Goal: Information Seeking & Learning: Learn about a topic

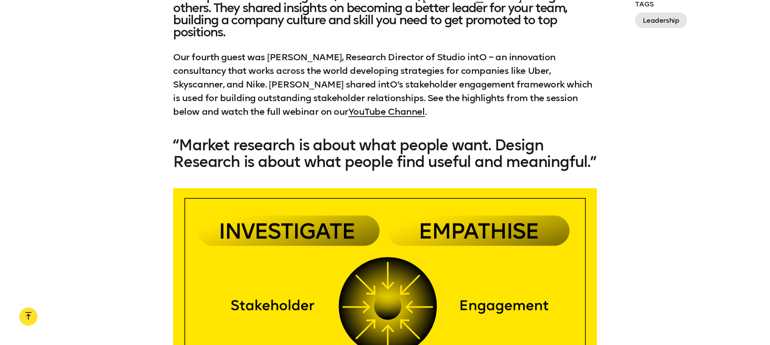
scroll to position [720, 0]
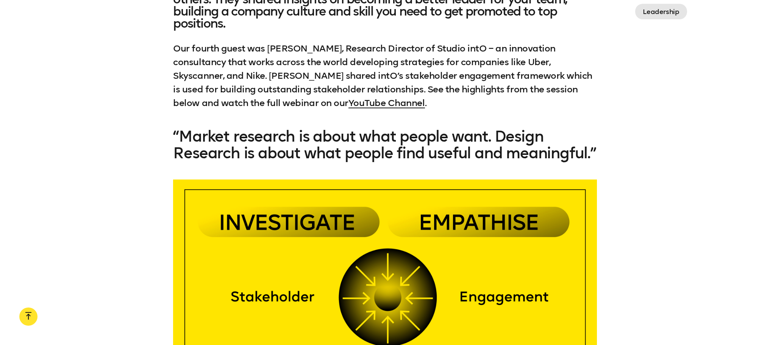
click at [381, 96] on div "In [DATE], we launched the Design Leadership Series — FREE Webinars from the to…" at bounding box center [385, 39] width 770 height 141
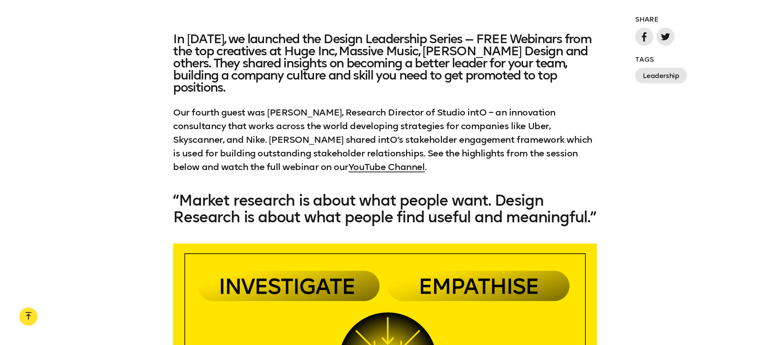
scroll to position [644, 0]
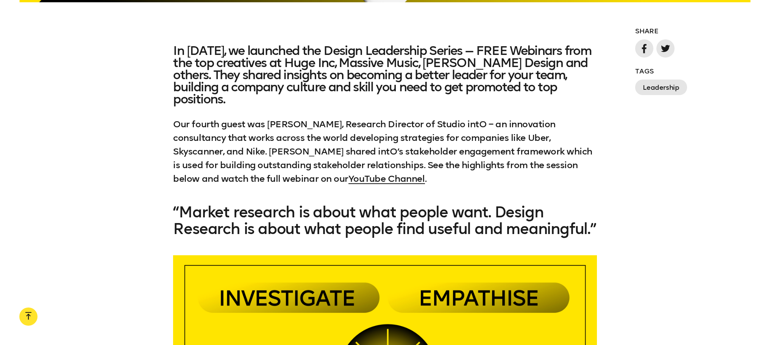
click at [175, 204] on h3 "“Market research is about what people want. Design Research is about what peopl…" at bounding box center [385, 220] width 424 height 33
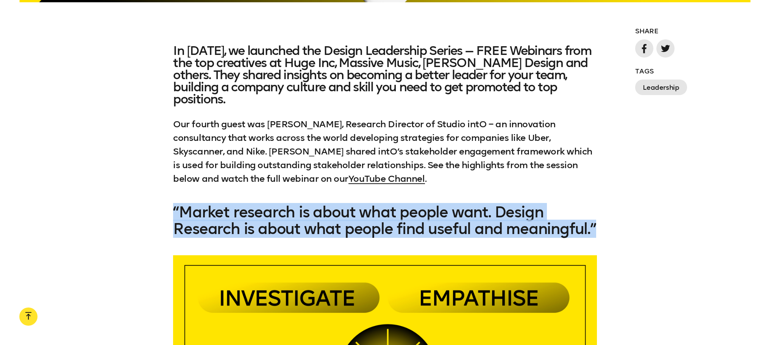
drag, startPoint x: 175, startPoint y: 196, endPoint x: 271, endPoint y: 237, distance: 104.1
click at [271, 237] on h3 "“Market research is about what people want. Design Research is about what peopl…" at bounding box center [385, 220] width 424 height 33
copy h3 "“Market research is about what people want. Design Research is about what peopl…"
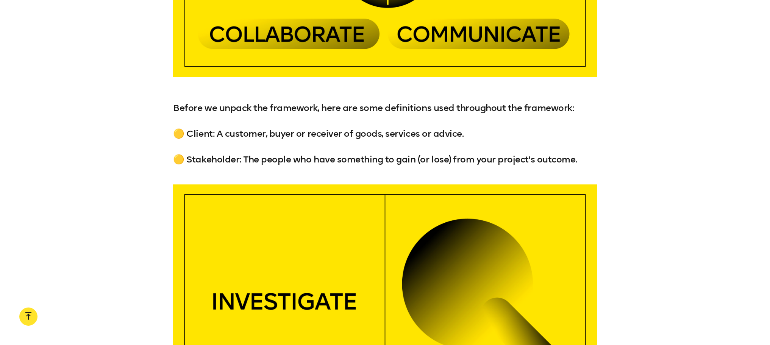
scroll to position [1023, 0]
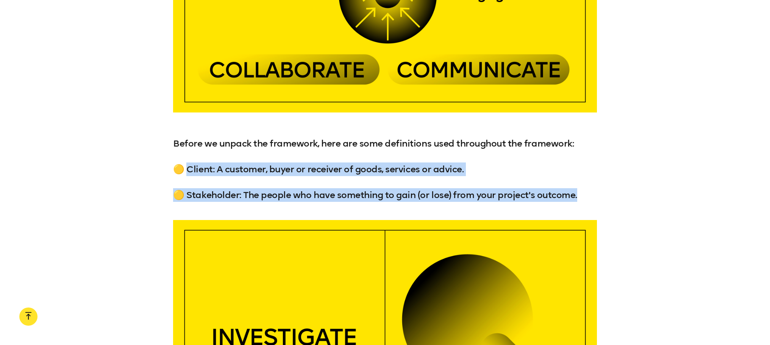
drag, startPoint x: 190, startPoint y: 171, endPoint x: 588, endPoint y: 192, distance: 399.0
click at [381, 192] on div "Before we unpack the framework, here are some definitions used throughout the f…" at bounding box center [385, 169] width 424 height 65
click at [346, 170] on p "🟡 Client: A customer, buyer or receiver of goods, services or advice." at bounding box center [385, 170] width 424 height 14
drag, startPoint x: 578, startPoint y: 198, endPoint x: 169, endPoint y: 168, distance: 411.0
click at [169, 168] on div "Before we unpack the framework, here are some definitions used throughout the f…" at bounding box center [385, 169] width 770 height 65
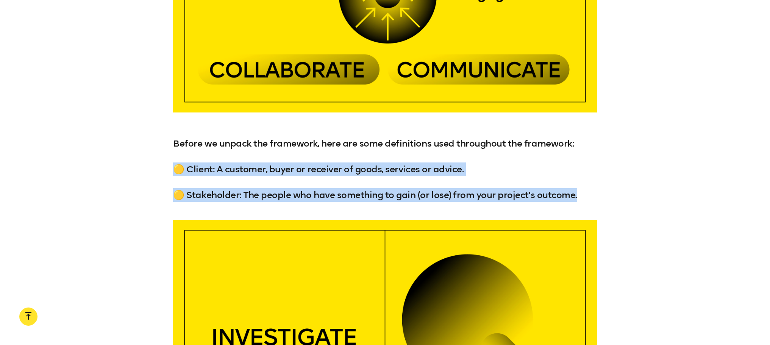
copy div "🟡 Client: A customer, buyer or receiver of goods, services or advice. 🟡 Stakeho…"
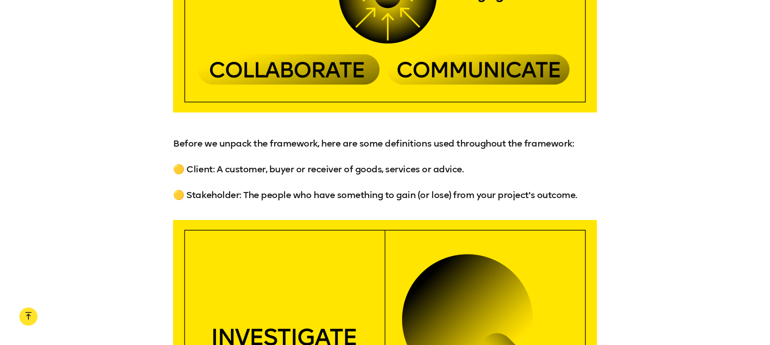
click at [381, 152] on div "Before we unpack the framework, here are some definitions used throughout the f…" at bounding box center [385, 169] width 770 height 65
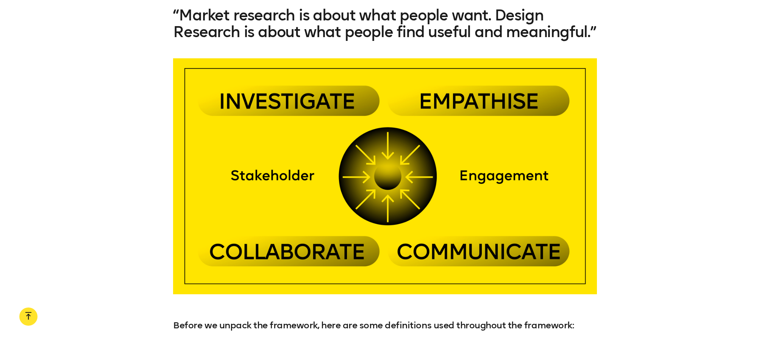
scroll to position [796, 0]
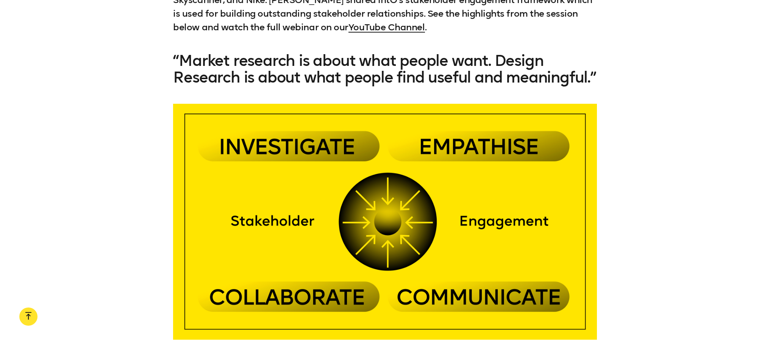
drag, startPoint x: 317, startPoint y: 213, endPoint x: 664, endPoint y: 196, distance: 347.4
click at [381, 196] on div at bounding box center [385, 222] width 770 height 236
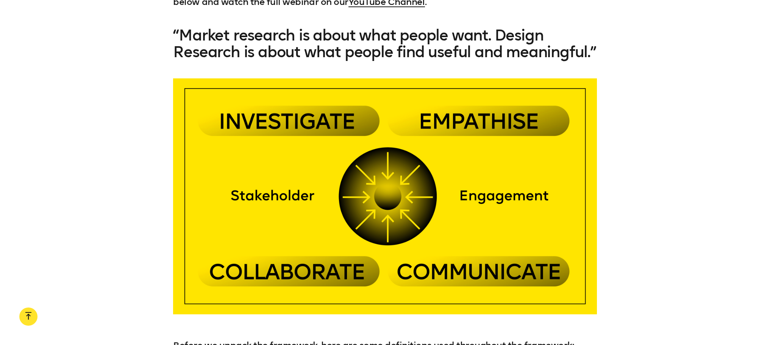
scroll to position [833, 0]
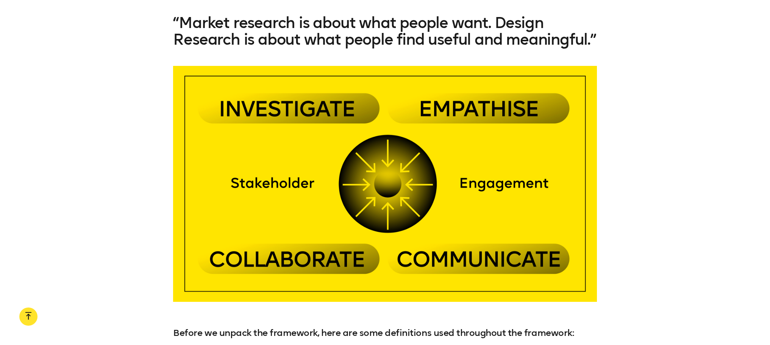
drag, startPoint x: 313, startPoint y: 162, endPoint x: 716, endPoint y: 192, distance: 404.6
click at [381, 192] on div at bounding box center [385, 184] width 770 height 236
drag, startPoint x: 238, startPoint y: 87, endPoint x: 107, endPoint y: 157, distance: 147.8
click at [107, 157] on div at bounding box center [385, 184] width 770 height 236
drag, startPoint x: 165, startPoint y: 59, endPoint x: 558, endPoint y: 243, distance: 433.7
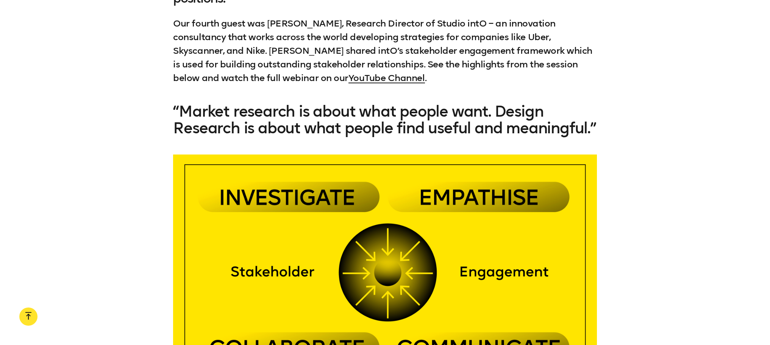
scroll to position [682, 0]
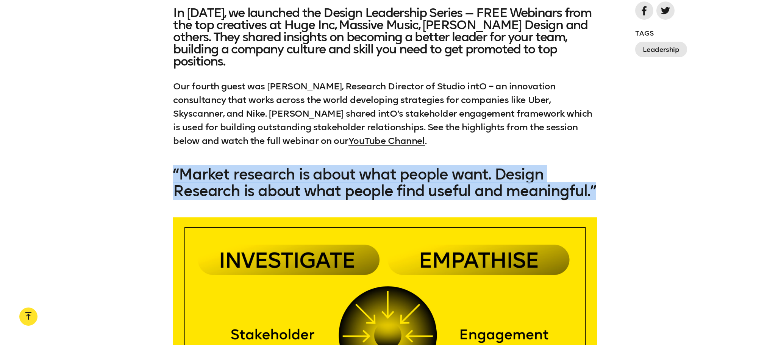
drag, startPoint x: 176, startPoint y: 158, endPoint x: 311, endPoint y: 202, distance: 142.0
click at [311, 199] on h3 "“Market research is about what people want. Design Research is about what peopl…" at bounding box center [385, 182] width 424 height 33
copy h3 "“Market research is about what people want. Design Research is about what peopl…"
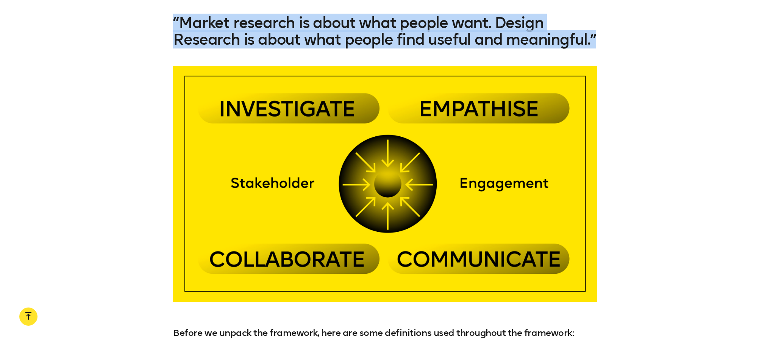
scroll to position [985, 0]
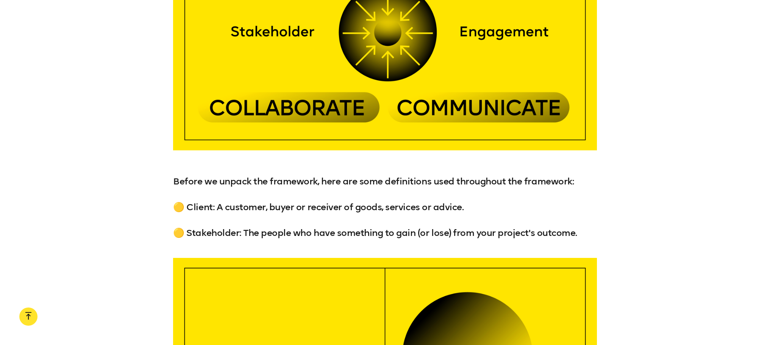
click at [178, 183] on p "Before we unpack the framework, here are some definitions used throughout the f…" at bounding box center [385, 182] width 424 height 14
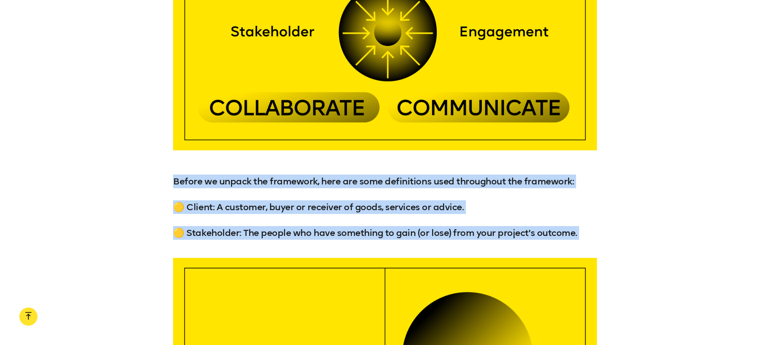
drag, startPoint x: 175, startPoint y: 182, endPoint x: 622, endPoint y: 243, distance: 450.8
copy div "Before we unpack the framework, here are some definitions used throughout the f…"
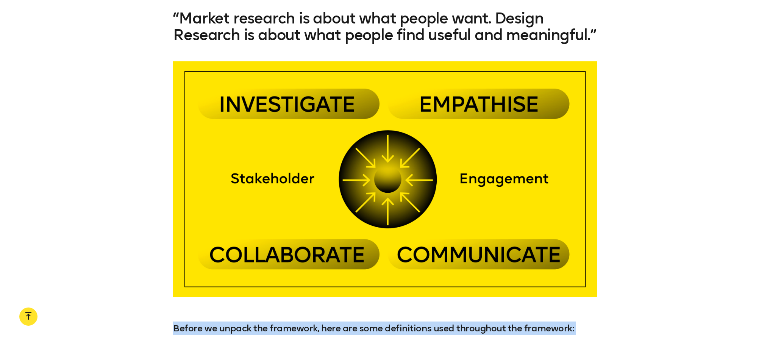
scroll to position [796, 0]
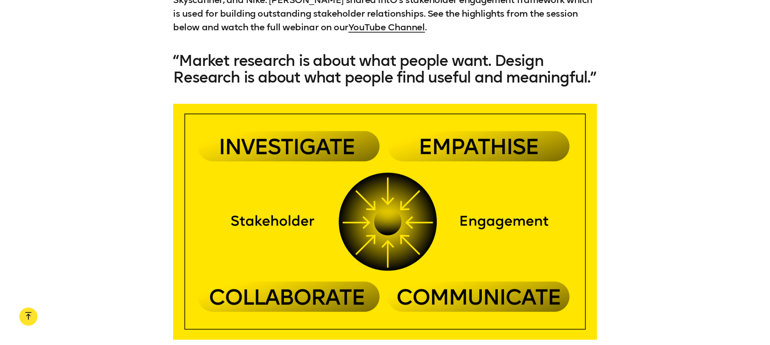
drag, startPoint x: 356, startPoint y: 228, endPoint x: 675, endPoint y: 194, distance: 321.1
click at [381, 195] on div at bounding box center [385, 222] width 770 height 236
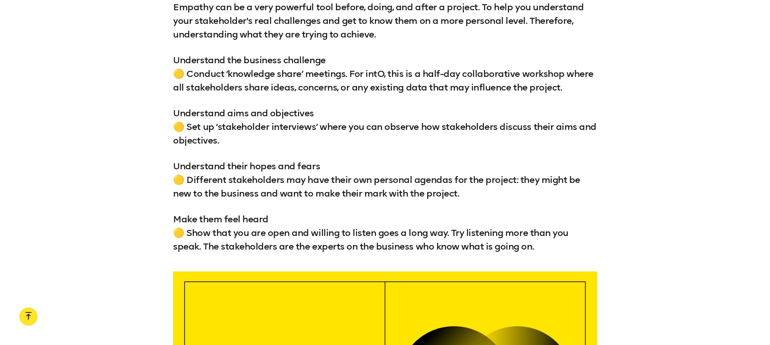
scroll to position [2083, 0]
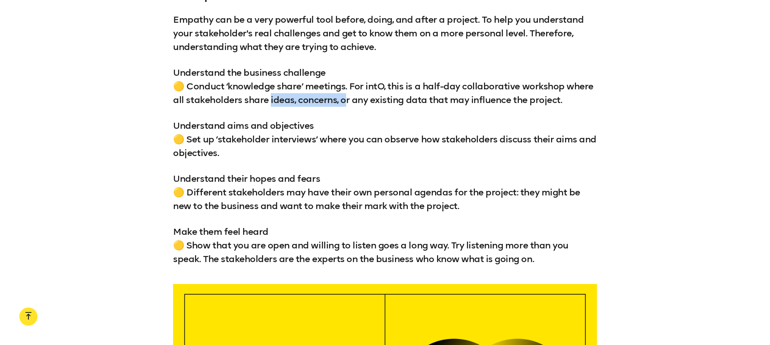
drag, startPoint x: 270, startPoint y: 100, endPoint x: 345, endPoint y: 101, distance: 74.6
click at [345, 101] on p "Understand the business challenge 🟡 Conduct ‘knowledge share’ meetings. For int…" at bounding box center [385, 86] width 424 height 41
click at [347, 113] on div "2. Empathise Empathy can be a very powerful tool before, doing, and after a pro…" at bounding box center [385, 127] width 424 height 277
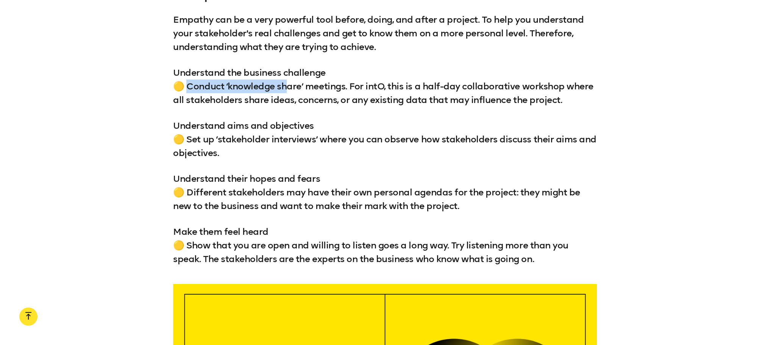
drag, startPoint x: 191, startPoint y: 87, endPoint x: 291, endPoint y: 86, distance: 100.0
click at [291, 86] on p "Understand the business challenge 🟡 Conduct ‘knowledge share’ meetings. For int…" at bounding box center [385, 86] width 424 height 41
click at [211, 87] on p "Understand the business challenge 🟡 Conduct ‘knowledge share’ meetings. For int…" at bounding box center [385, 86] width 424 height 41
drag, startPoint x: 175, startPoint y: 71, endPoint x: 333, endPoint y: 77, distance: 157.3
click at [333, 77] on p "Understand the business challenge 🟡 Conduct ‘knowledge share’ meetings. For int…" at bounding box center [385, 86] width 424 height 41
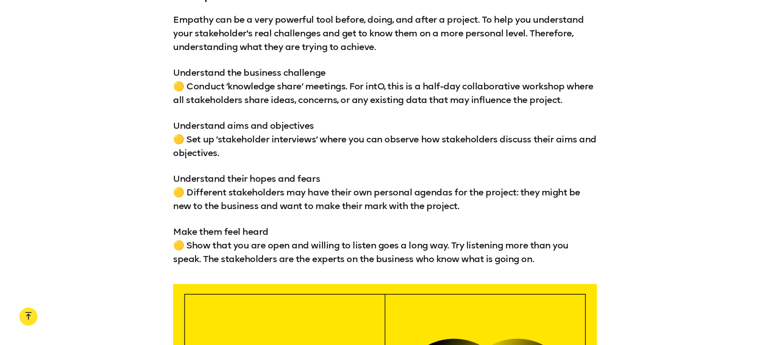
copy p "Understand the business challenge"
drag, startPoint x: 191, startPoint y: 85, endPoint x: 347, endPoint y: 87, distance: 156.5
click at [347, 87] on p "Understand the business challenge 🟡 Conduct ‘knowledge share’ meetings. For int…" at bounding box center [385, 86] width 424 height 41
copy p "onduct ‘knowledge share’ meetings."
drag, startPoint x: 176, startPoint y: 125, endPoint x: 317, endPoint y: 125, distance: 141.3
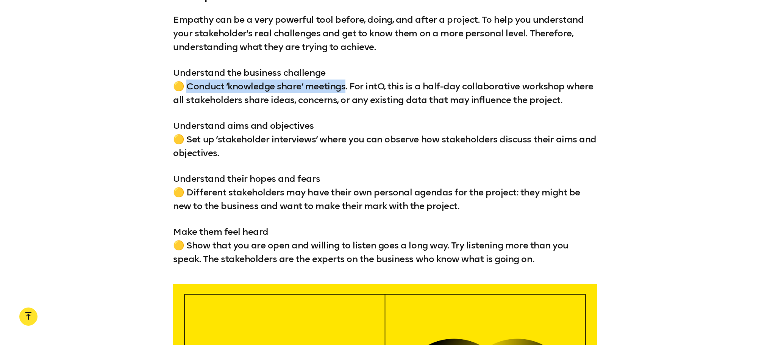
click at [317, 125] on p "Understand aims and objectives 🟡 Set up ‘stakeholder interviews’ where you can …" at bounding box center [385, 139] width 424 height 41
copy p "Understand aims and objectives"
drag, startPoint x: 175, startPoint y: 230, endPoint x: 276, endPoint y: 231, distance: 100.8
click at [276, 231] on p "Make them feel heard 🟡 Show that you are open and willing to listen goes a long…" at bounding box center [385, 245] width 424 height 41
copy p "Make them feel heard"
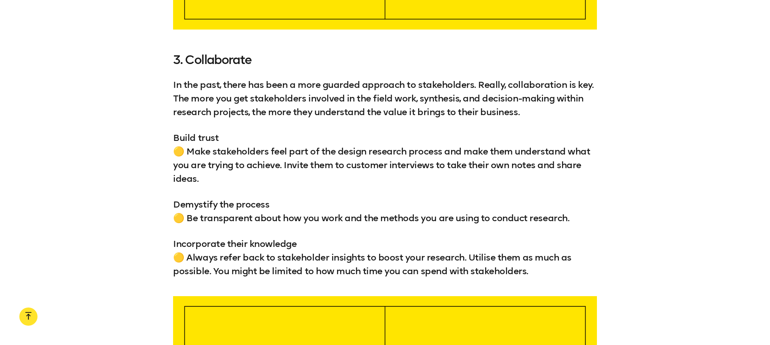
scroll to position [2576, 0]
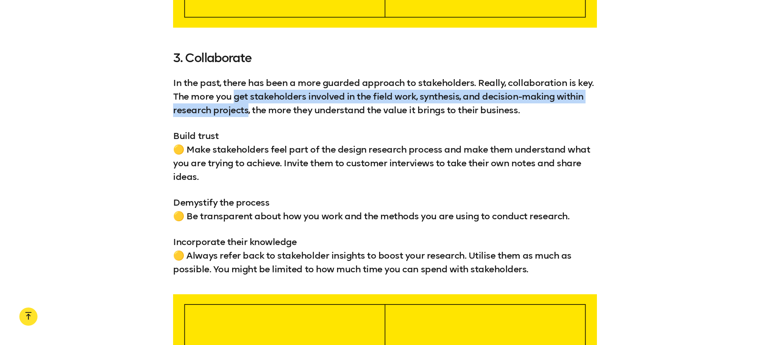
drag, startPoint x: 236, startPoint y: 97, endPoint x: 249, endPoint y: 113, distance: 20.8
click at [249, 113] on p "In the past, there has been a more guarded approach to stakeholders. Really, co…" at bounding box center [385, 96] width 424 height 41
copy p "get stakeholders involved in the field work, synthesis, and decision-making wit…"
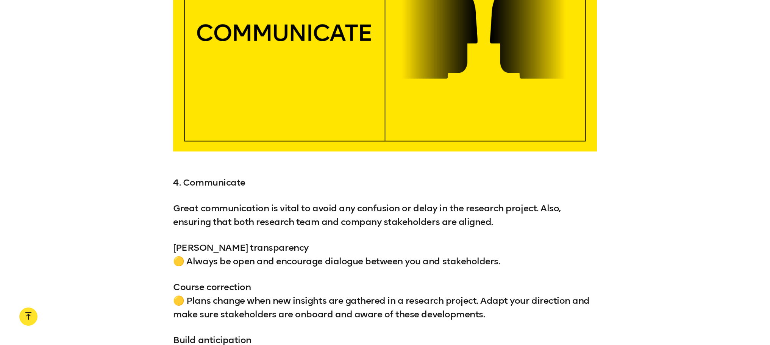
scroll to position [3068, 0]
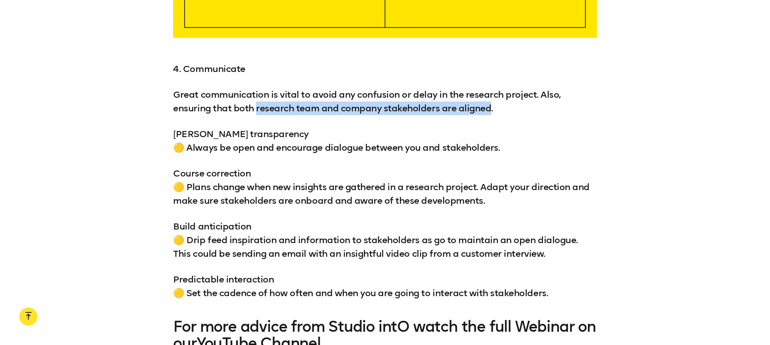
drag, startPoint x: 258, startPoint y: 107, endPoint x: 491, endPoint y: 111, distance: 233.4
click at [381, 111] on p "Great communication is vital to avoid any confusion or delay in the research pr…" at bounding box center [385, 101] width 424 height 27
copy p "research team and company stakeholders are aligned"
